Goal: Task Accomplishment & Management: Manage account settings

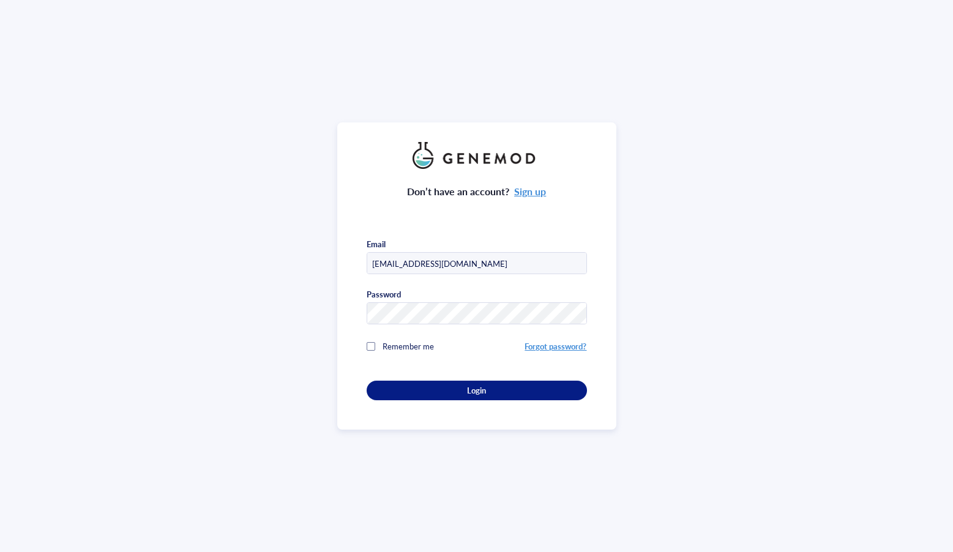
click at [485, 375] on div "Don’t have an account? Sign up Email [EMAIL_ADDRESS][DOMAIN_NAME] Password Reme…" at bounding box center [476, 284] width 220 height 231
click at [485, 381] on button "Login" at bounding box center [476, 391] width 220 height 20
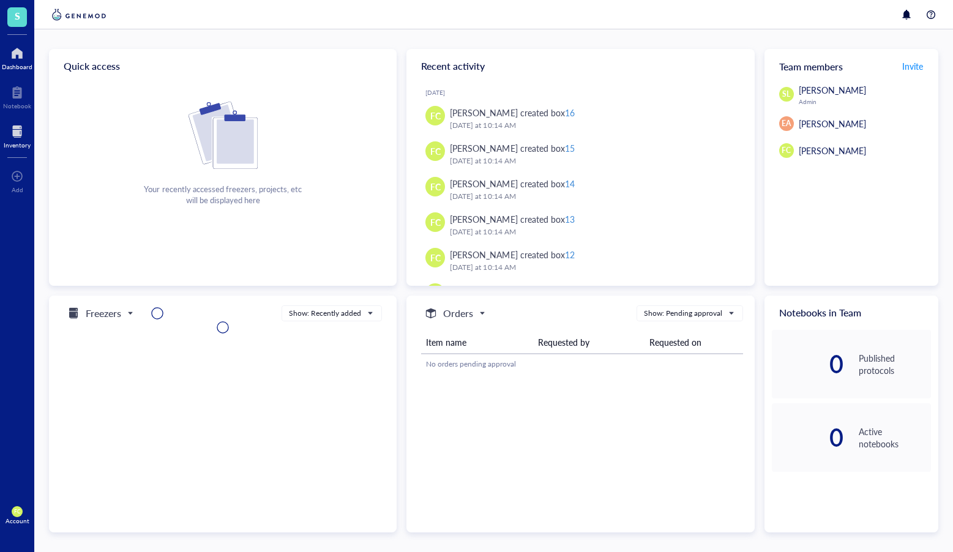
click at [18, 135] on div at bounding box center [17, 132] width 27 height 20
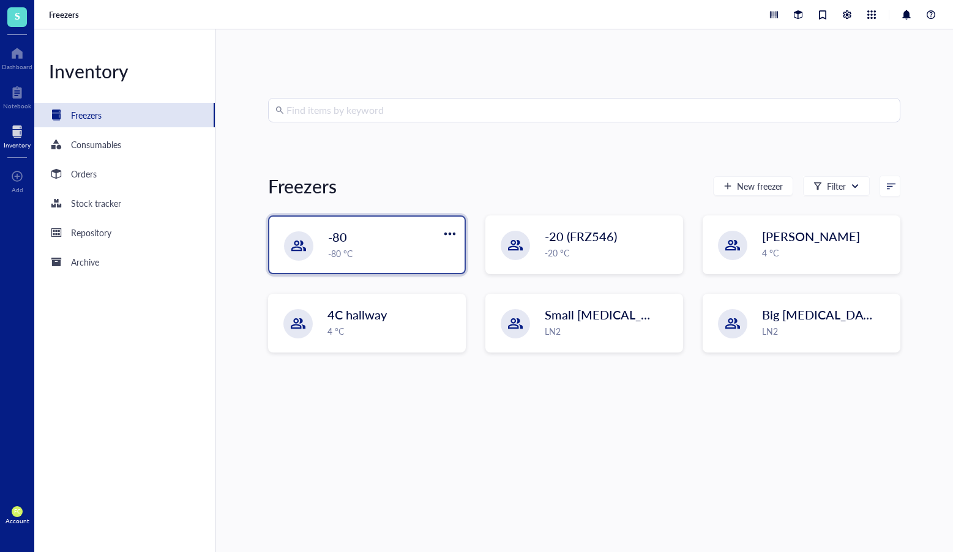
click at [315, 242] on div "-80 -80 °C" at bounding box center [366, 245] width 195 height 56
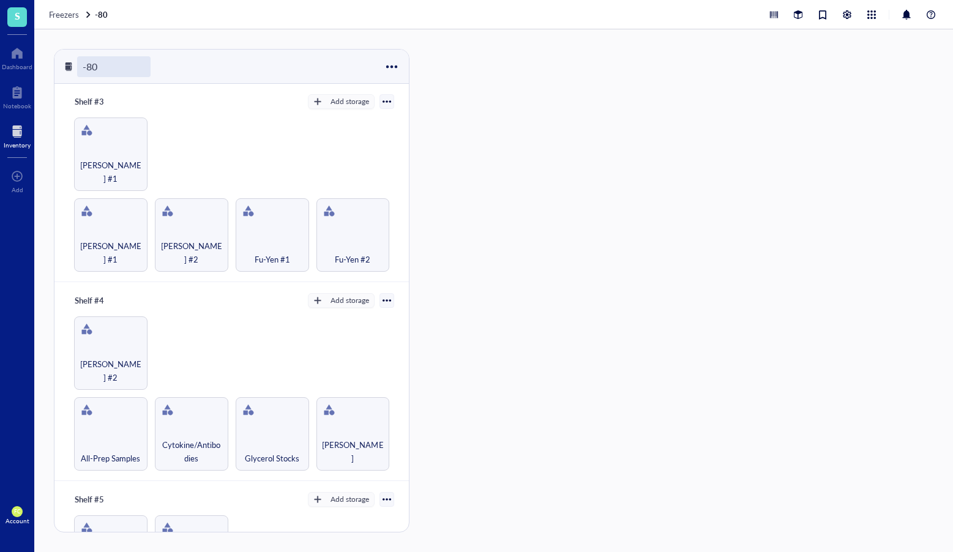
scroll to position [564, 0]
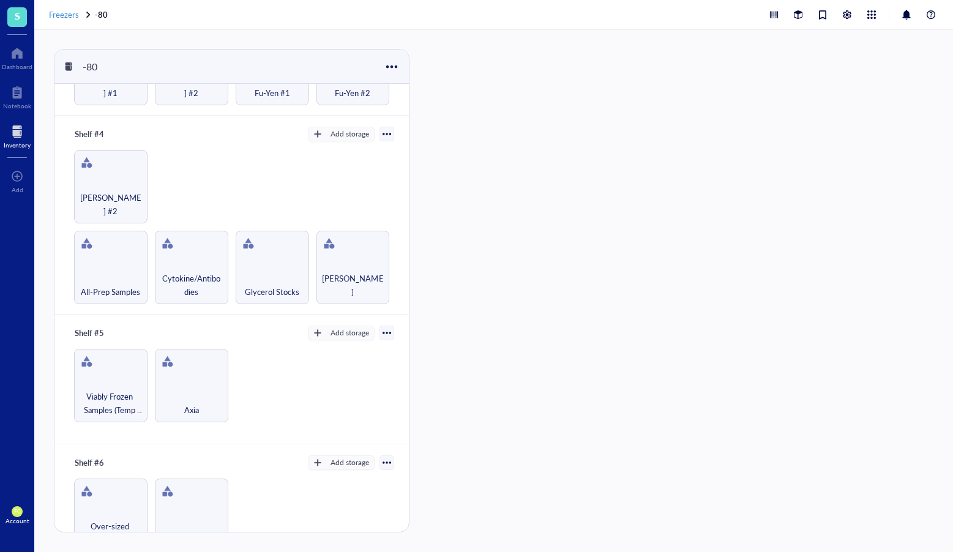
click at [64, 11] on span "Freezers" at bounding box center [64, 15] width 30 height 12
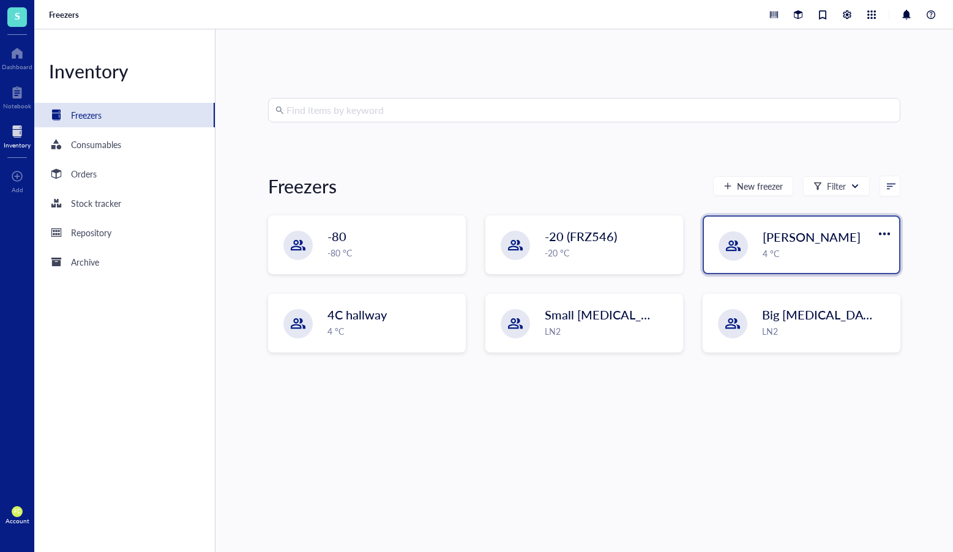
click at [764, 260] on div "Deli Fridge 4 °C" at bounding box center [801, 245] width 195 height 56
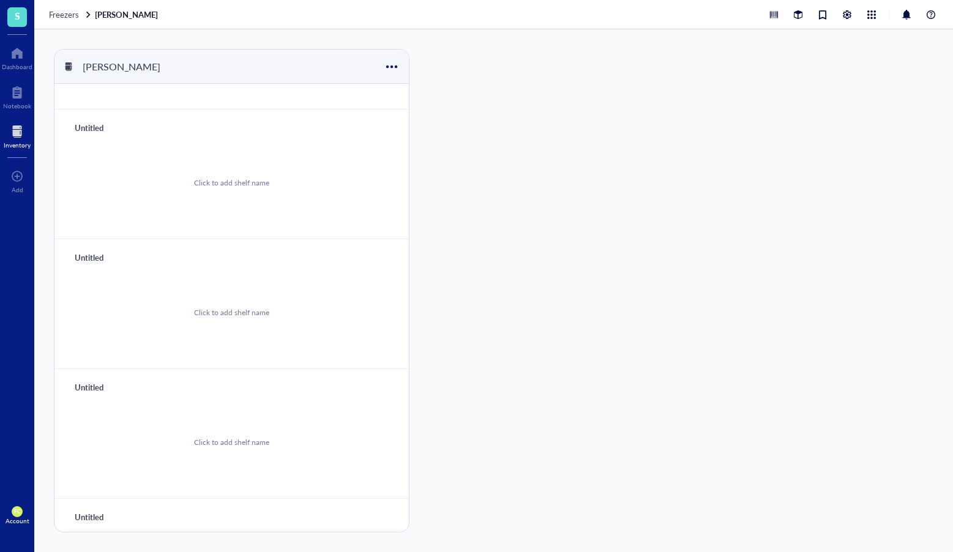
scroll to position [191, 0]
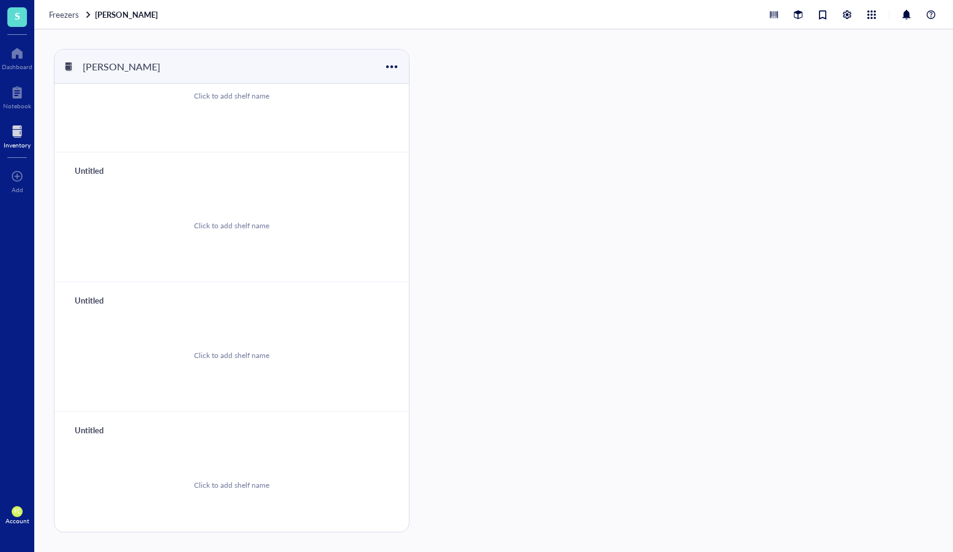
click at [262, 458] on div "Click to add shelf name" at bounding box center [231, 485] width 325 height 92
drag, startPoint x: 257, startPoint y: 471, endPoint x: 246, endPoint y: 485, distance: 18.4
click at [257, 471] on div "Click to add shelf name" at bounding box center [231, 485] width 325 height 92
type input "5"
drag, startPoint x: 333, startPoint y: 431, endPoint x: 324, endPoint y: 428, distance: 9.7
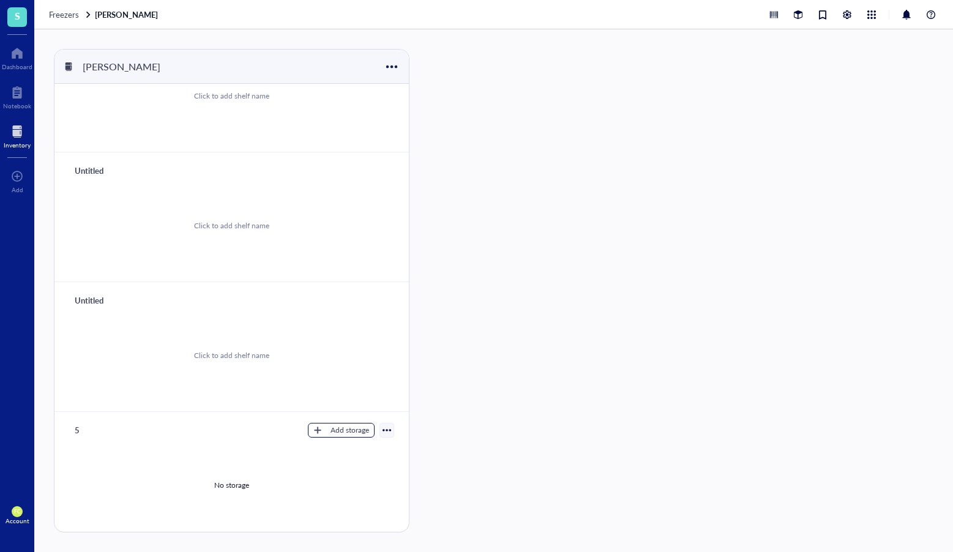
click at [332, 430] on div "Add storage" at bounding box center [349, 430] width 39 height 11
click at [364, 471] on span "Category" at bounding box center [347, 470] width 70 height 13
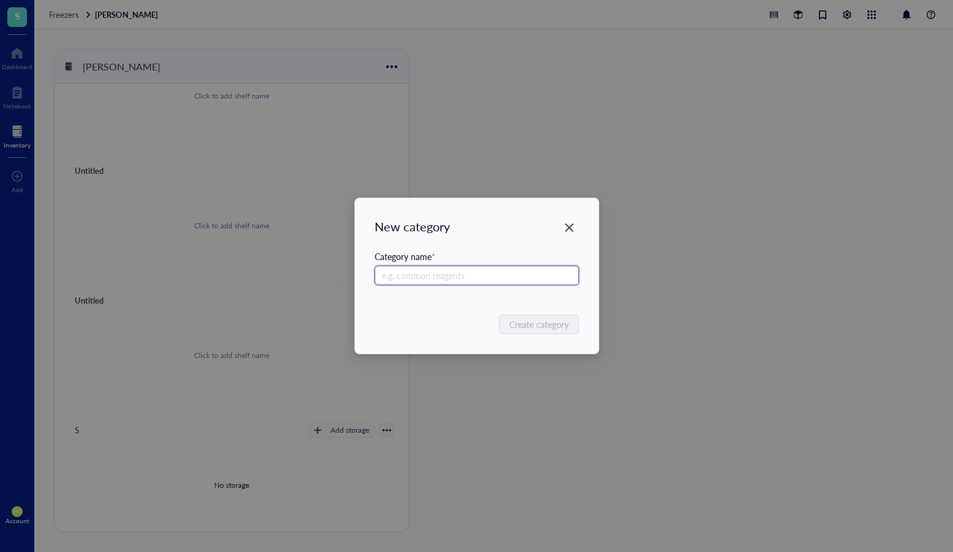
type input "f"
type input "Flow Ab"
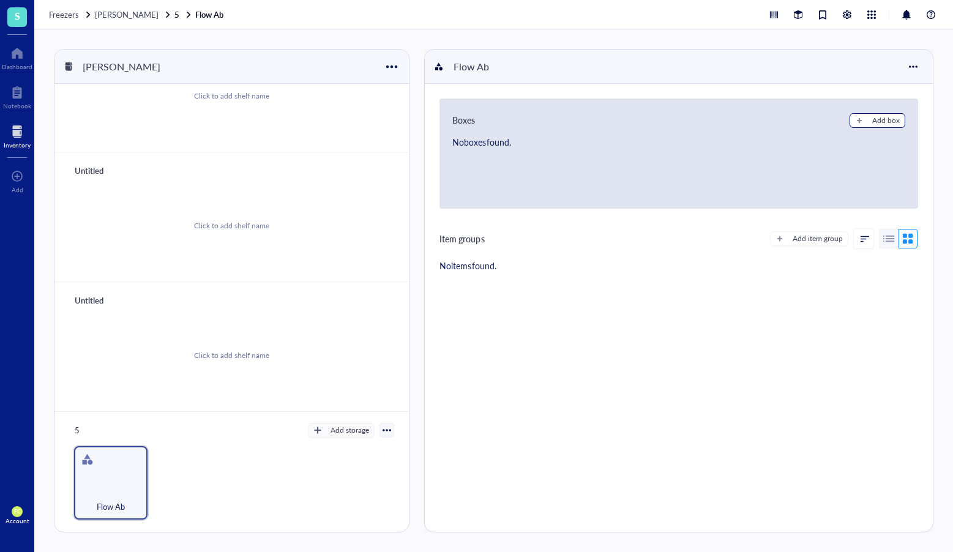
click at [882, 122] on div "Add box" at bounding box center [886, 120] width 28 height 11
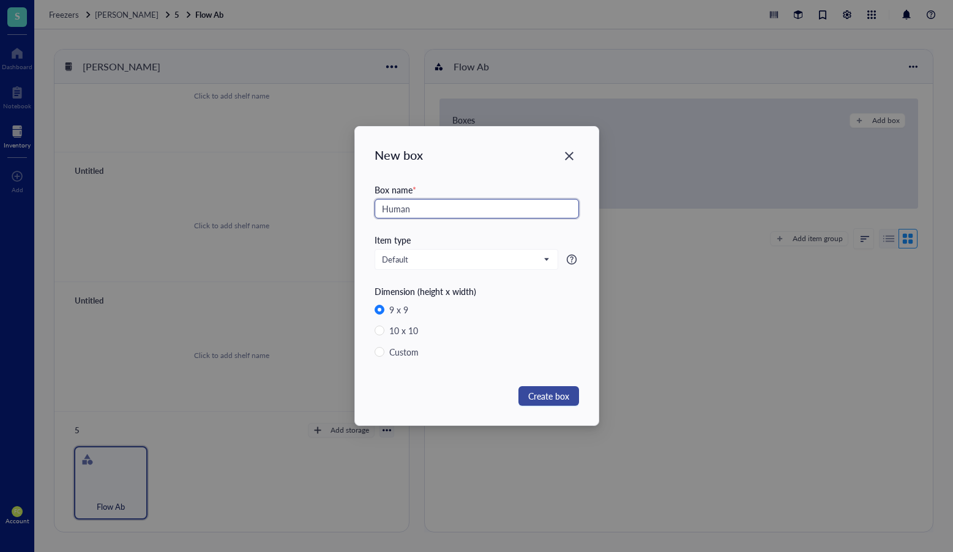
type input "Human"
click at [554, 390] on span "Create box" at bounding box center [548, 395] width 41 height 13
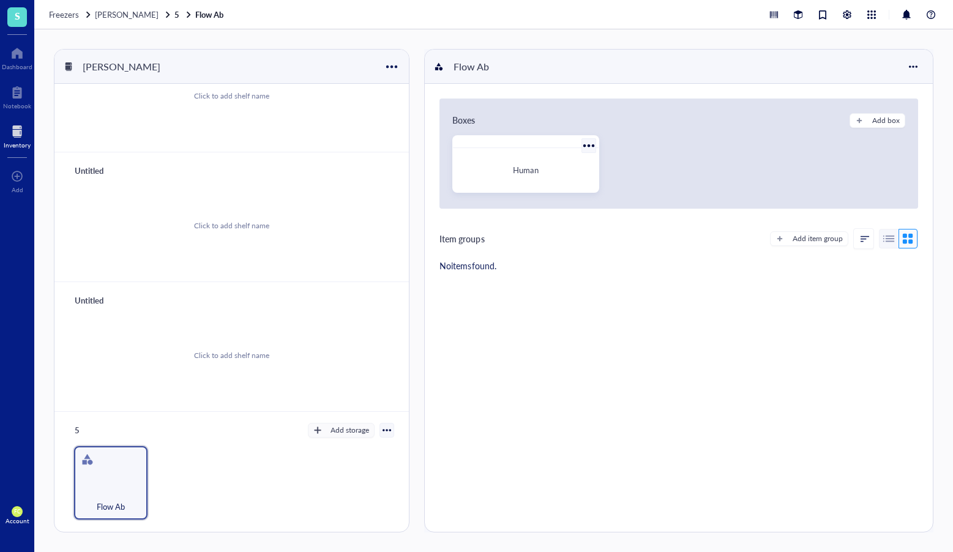
click at [537, 163] on div "Human" at bounding box center [525, 170] width 135 height 34
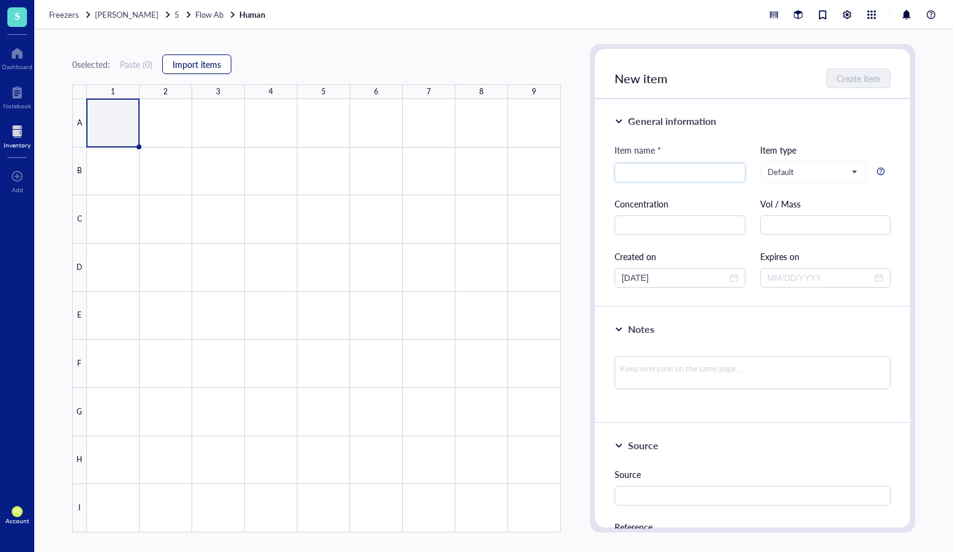
click at [206, 65] on span "Import items" at bounding box center [197, 64] width 48 height 10
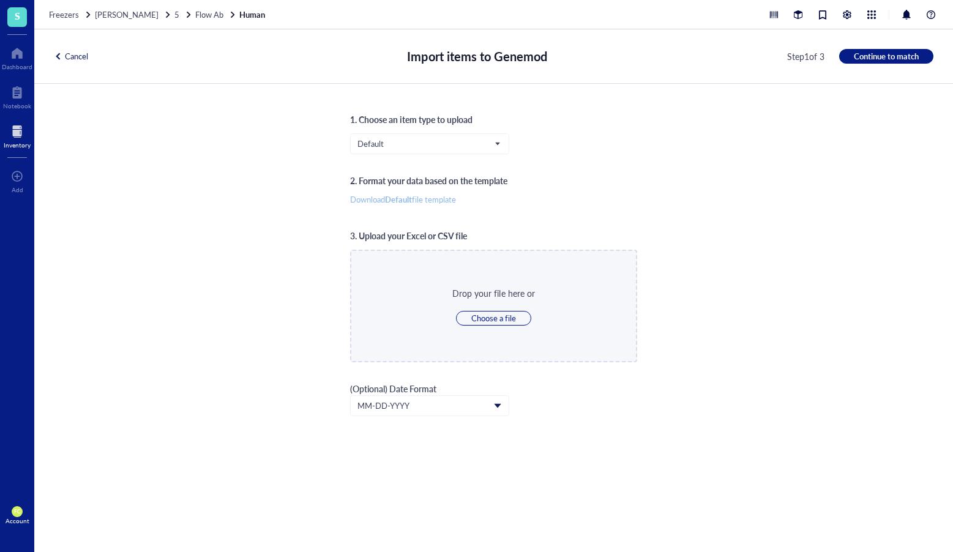
click at [447, 203] on span "Download Default file template" at bounding box center [403, 199] width 106 height 11
click at [68, 15] on span "Freezers" at bounding box center [64, 15] width 30 height 12
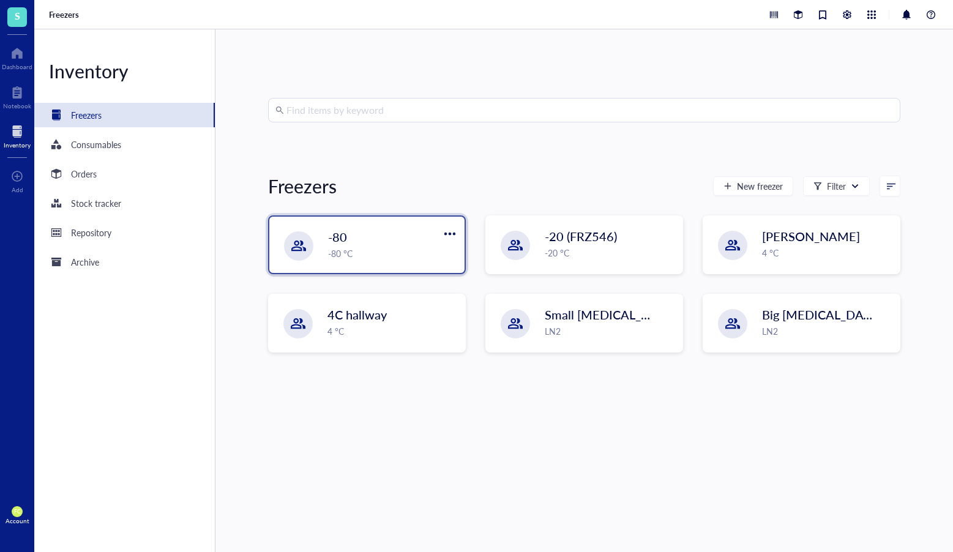
click at [368, 242] on div "-80" at bounding box center [383, 236] width 111 height 17
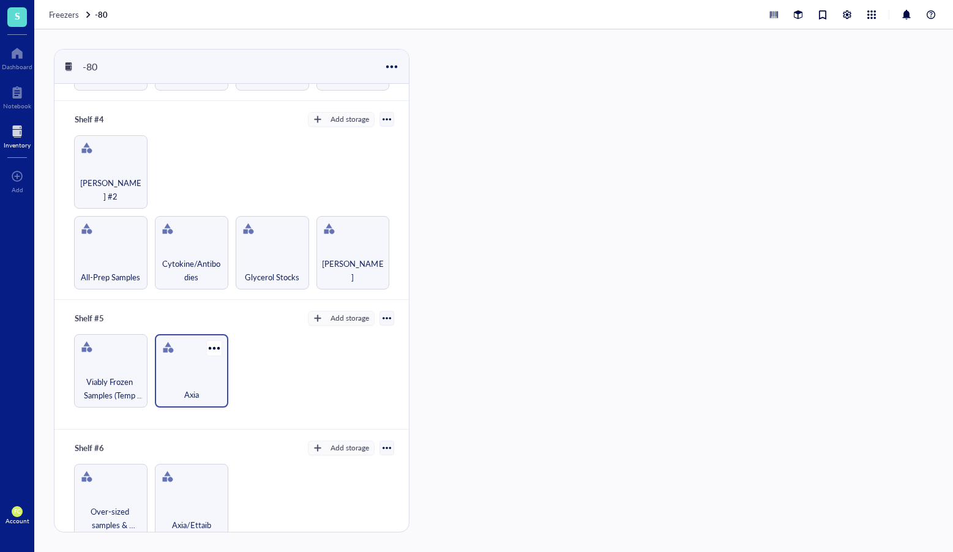
scroll to position [587, 0]
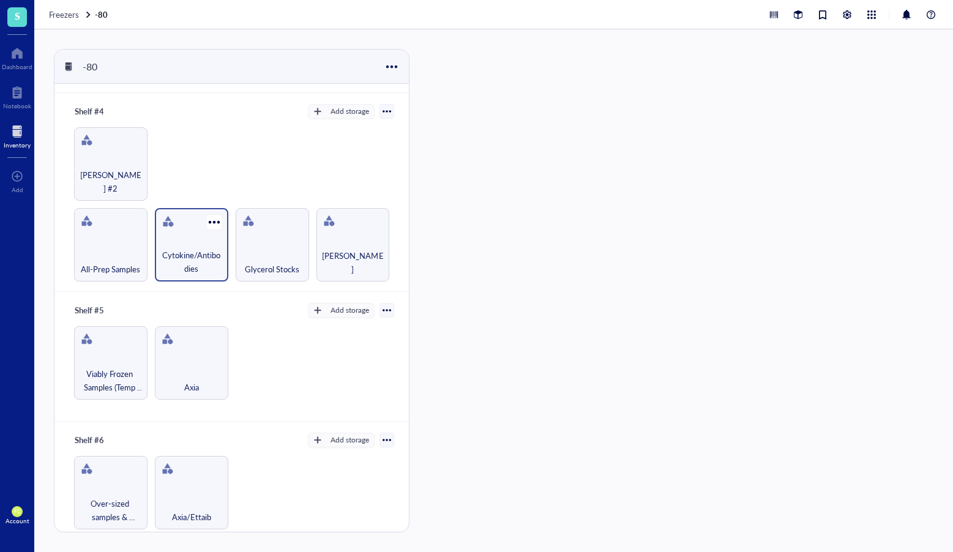
click at [165, 251] on span "Cytokine/Antibodies" at bounding box center [191, 261] width 61 height 27
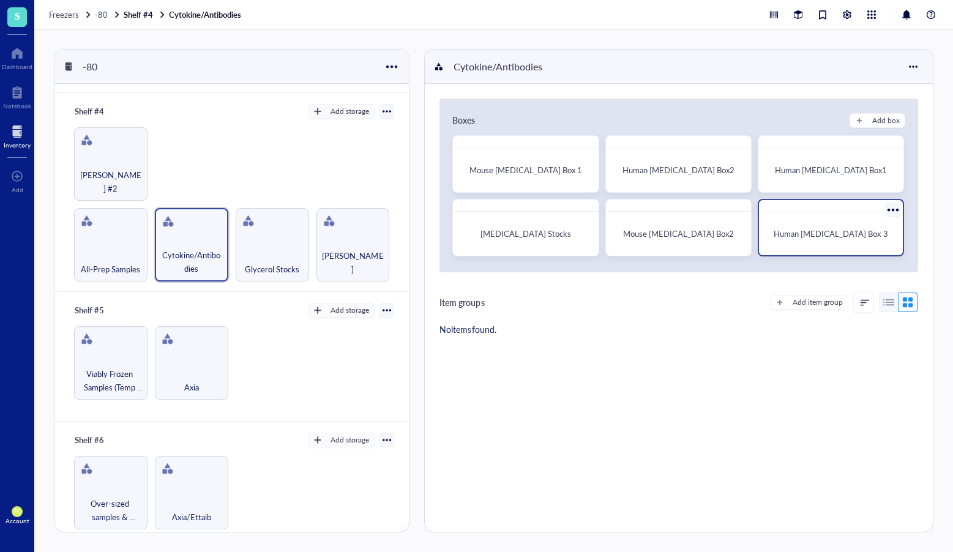
click at [819, 236] on span "Human [MEDICAL_DATA] Box 3" at bounding box center [830, 234] width 114 height 12
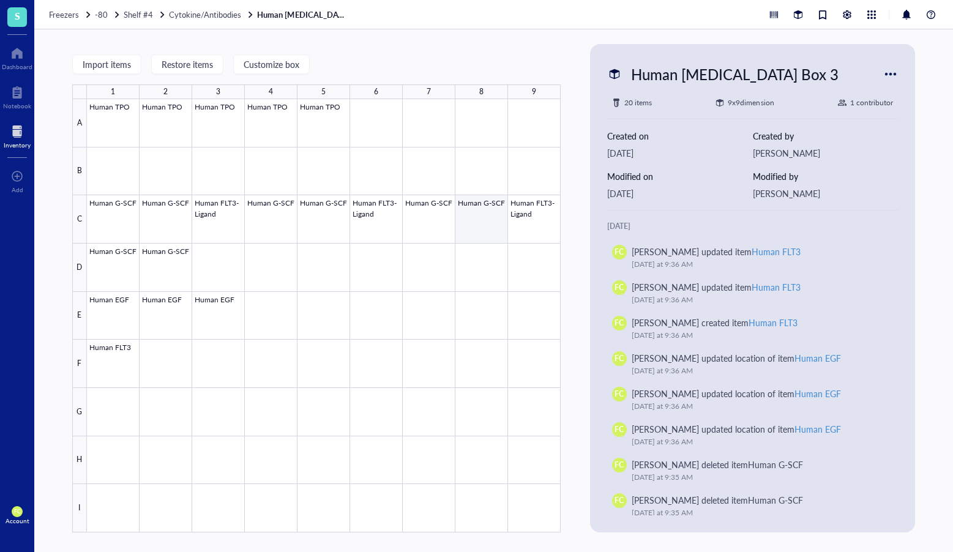
click at [492, 220] on div at bounding box center [324, 315] width 474 height 433
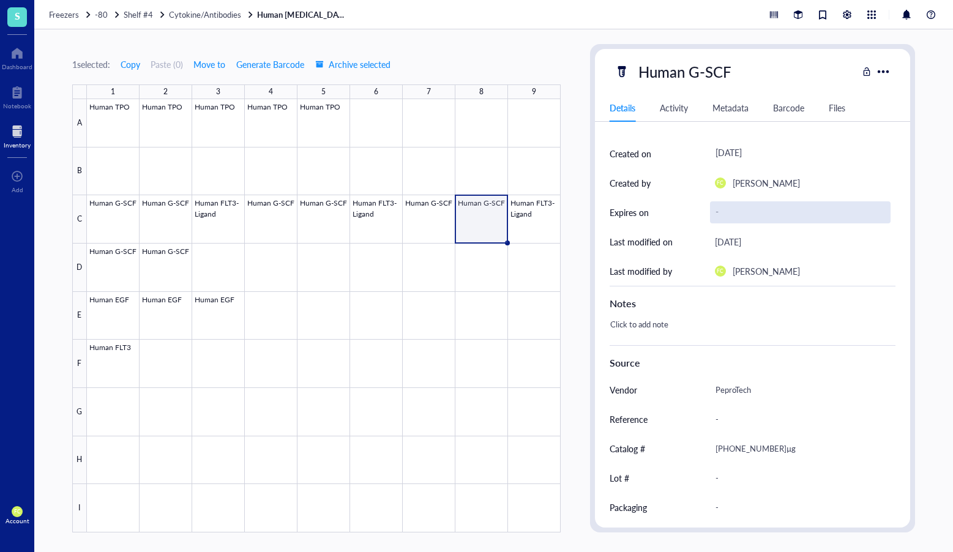
scroll to position [114, 0]
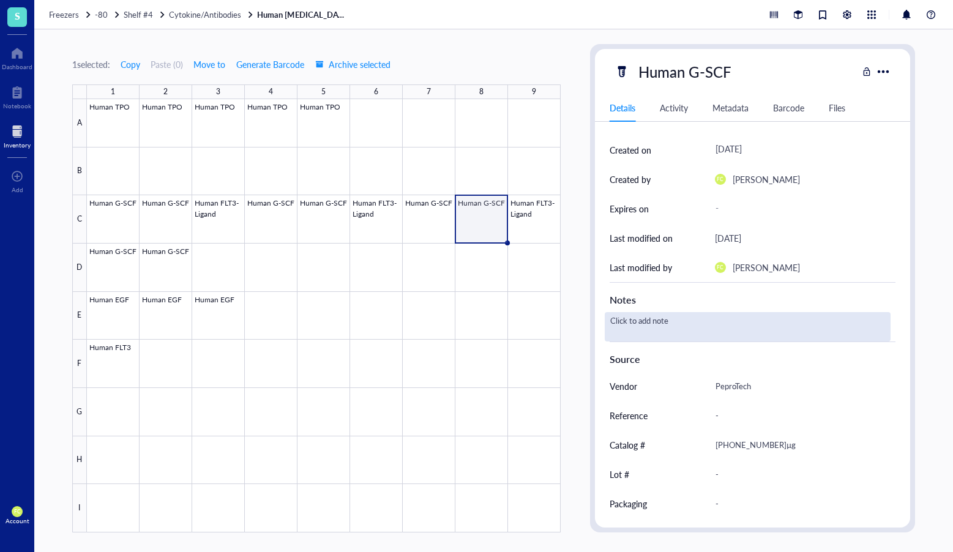
click at [649, 320] on div "Click to add note" at bounding box center [748, 326] width 286 height 29
click at [545, 232] on div at bounding box center [324, 315] width 474 height 433
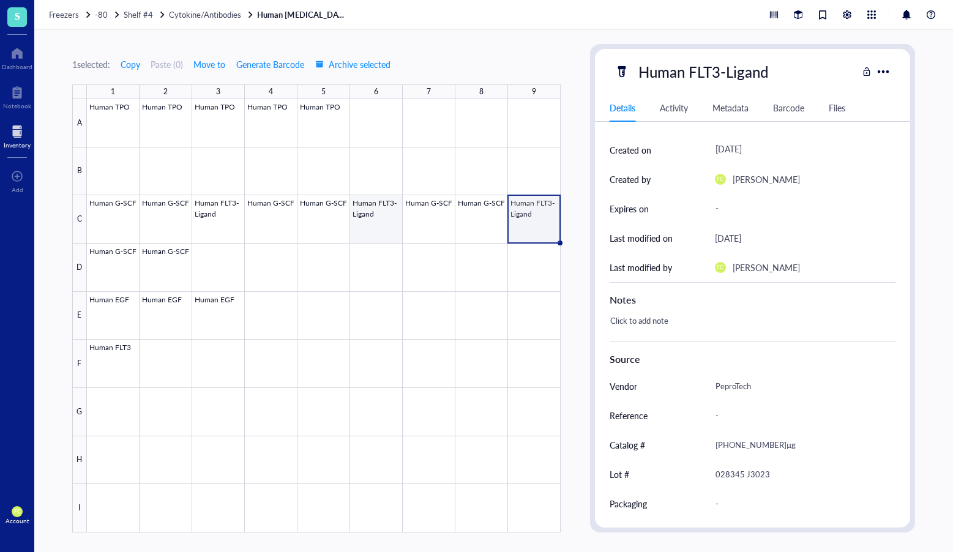
click at [394, 229] on div at bounding box center [324, 315] width 474 height 433
click at [300, 220] on div at bounding box center [324, 315] width 474 height 433
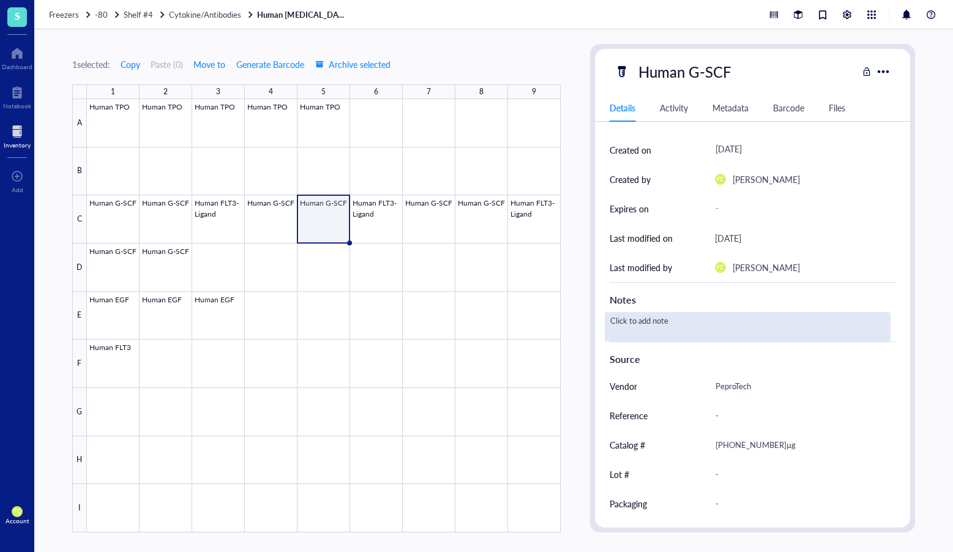
click at [674, 327] on div "Click to add note" at bounding box center [748, 326] width 286 height 29
